Goal: Navigation & Orientation: Find specific page/section

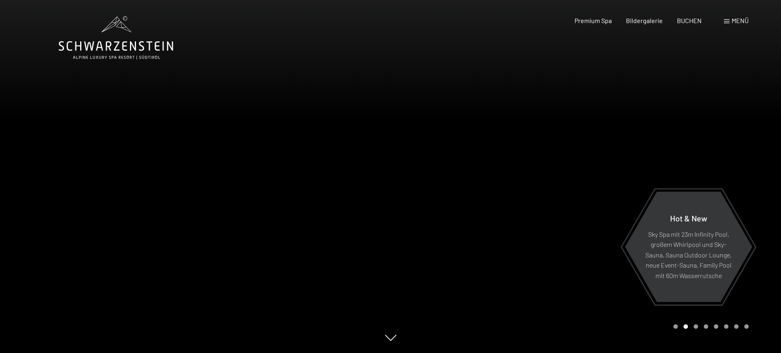
click at [729, 19] on span at bounding box center [727, 21] width 6 height 4
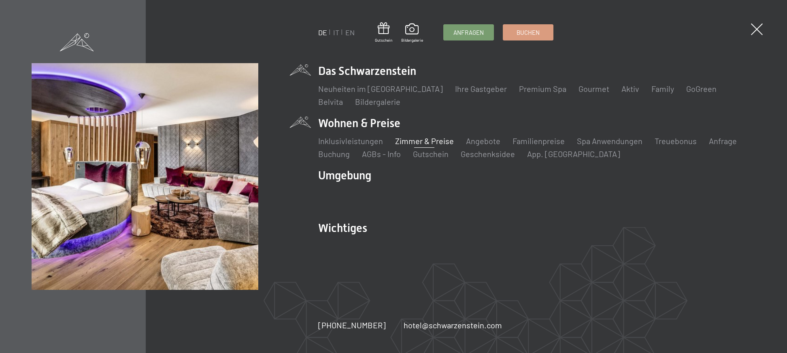
click at [420, 141] on link "Zimmer & Preise" at bounding box center [424, 141] width 59 height 10
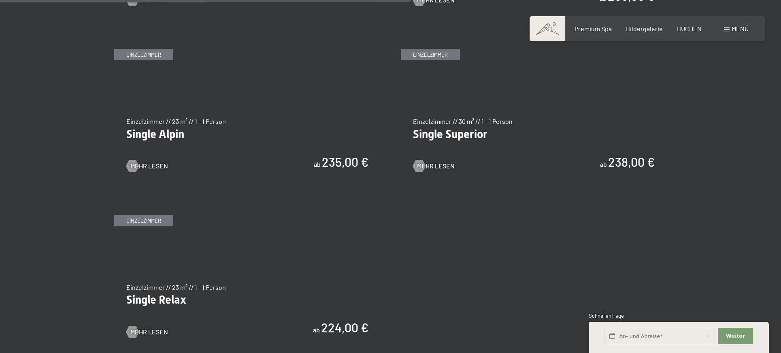
scroll to position [1255, 0]
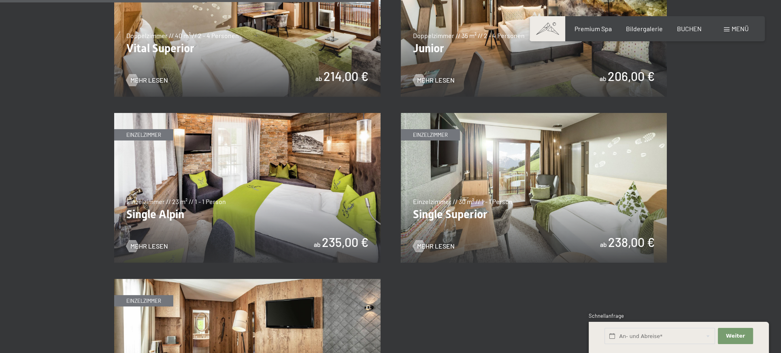
click at [567, 188] on img at bounding box center [534, 188] width 266 height 150
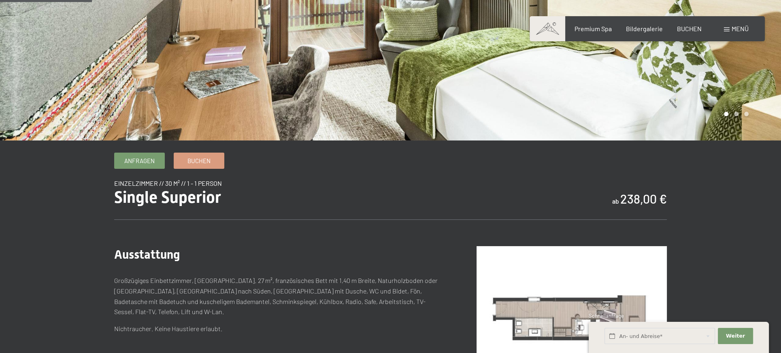
scroll to position [162, 0]
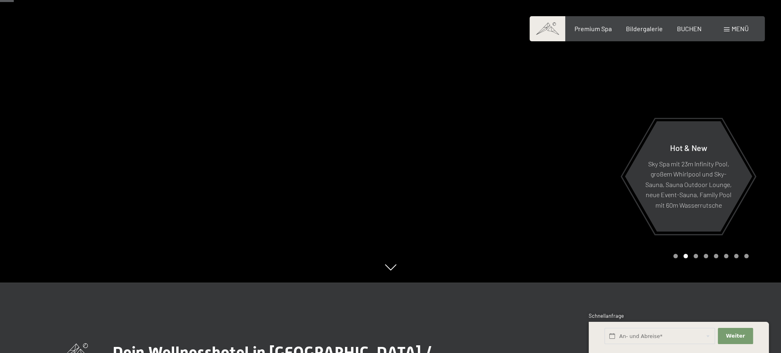
scroll to position [81, 0]
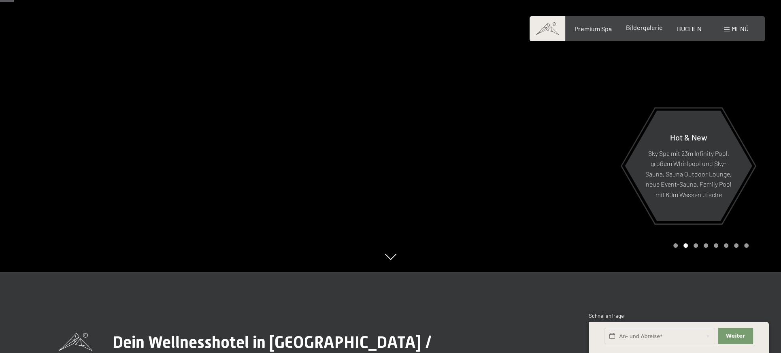
click at [651, 28] on span "Bildergalerie" at bounding box center [644, 27] width 37 height 8
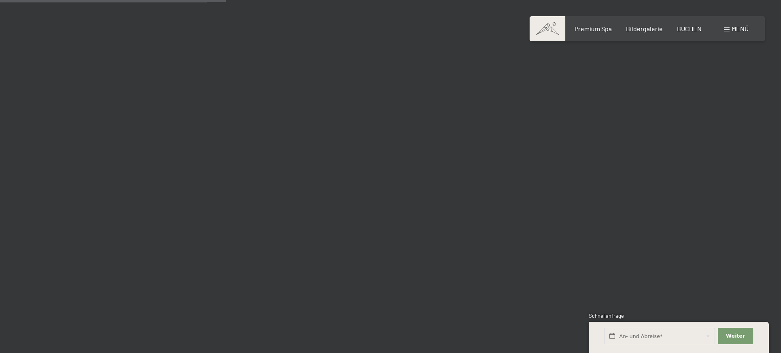
scroll to position [3036, 0]
